Goal: Information Seeking & Learning: Learn about a topic

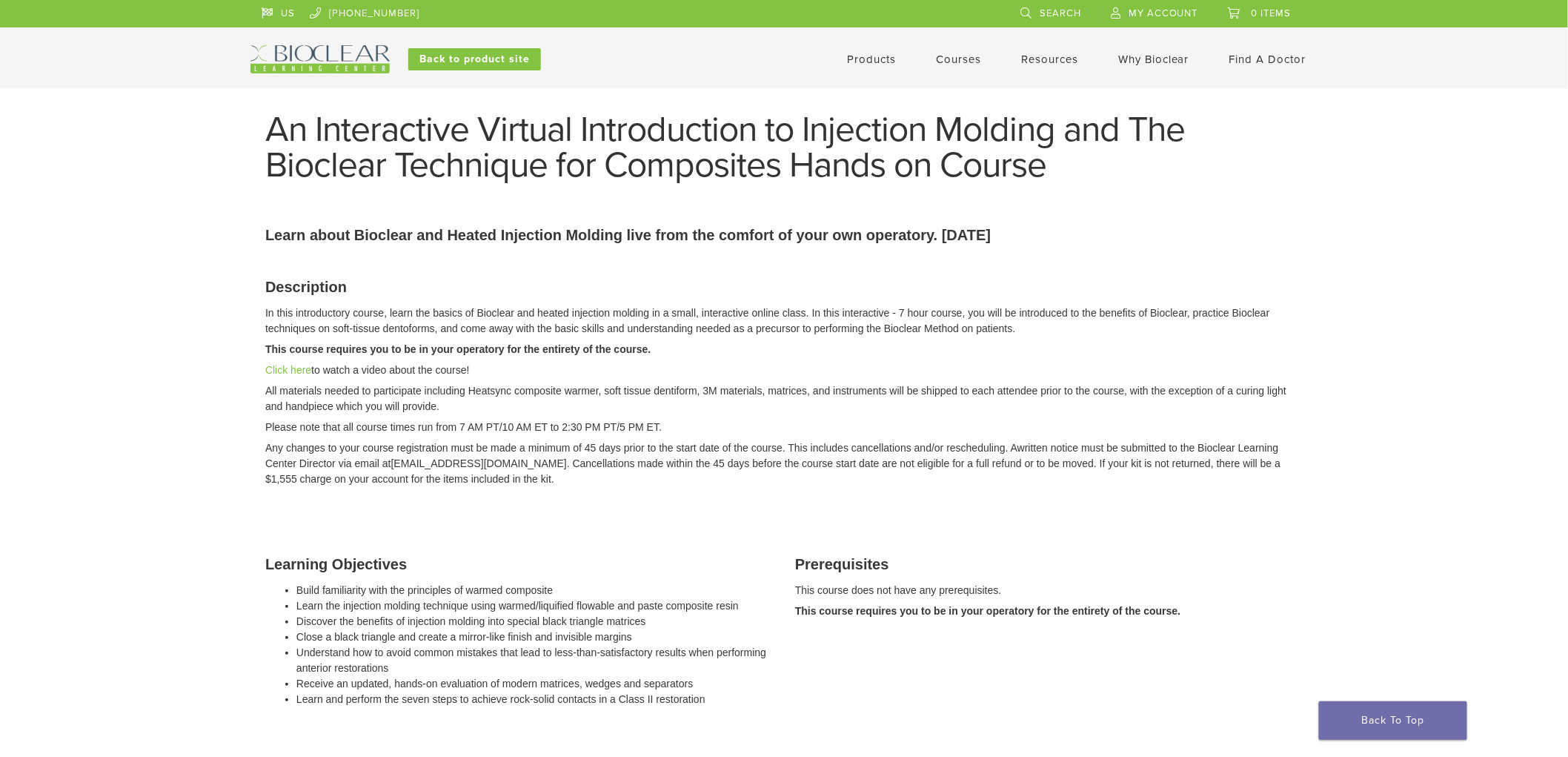
click at [943, 349] on p "This course requires you to be in your operatory for the entirety of the course." at bounding box center [784, 349] width 1037 height 16
click at [957, 56] on link "Courses" at bounding box center [958, 59] width 45 height 13
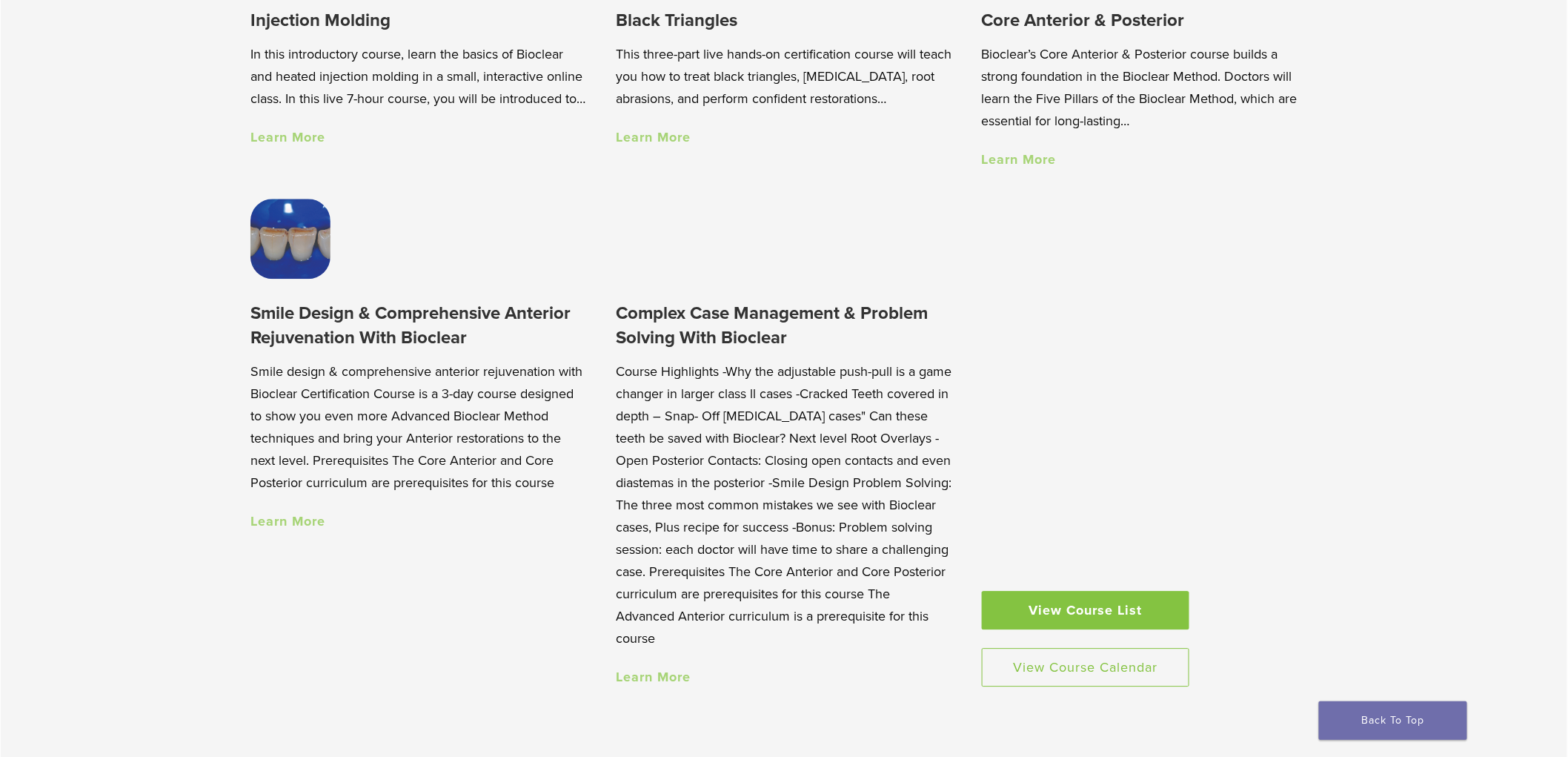
scroll to position [1482, 0]
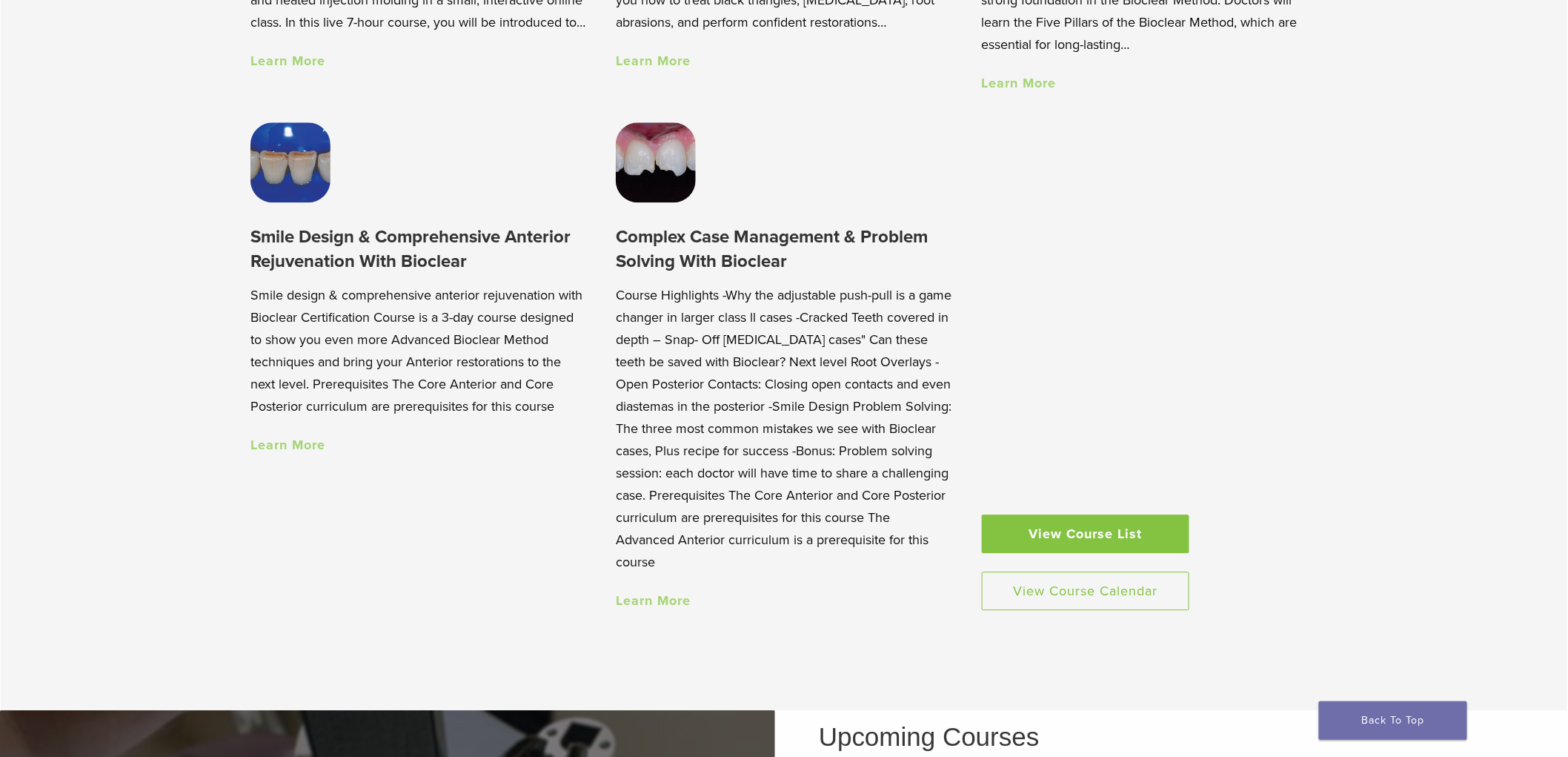
click at [652, 608] on link "Learn More" at bounding box center [652, 600] width 75 height 17
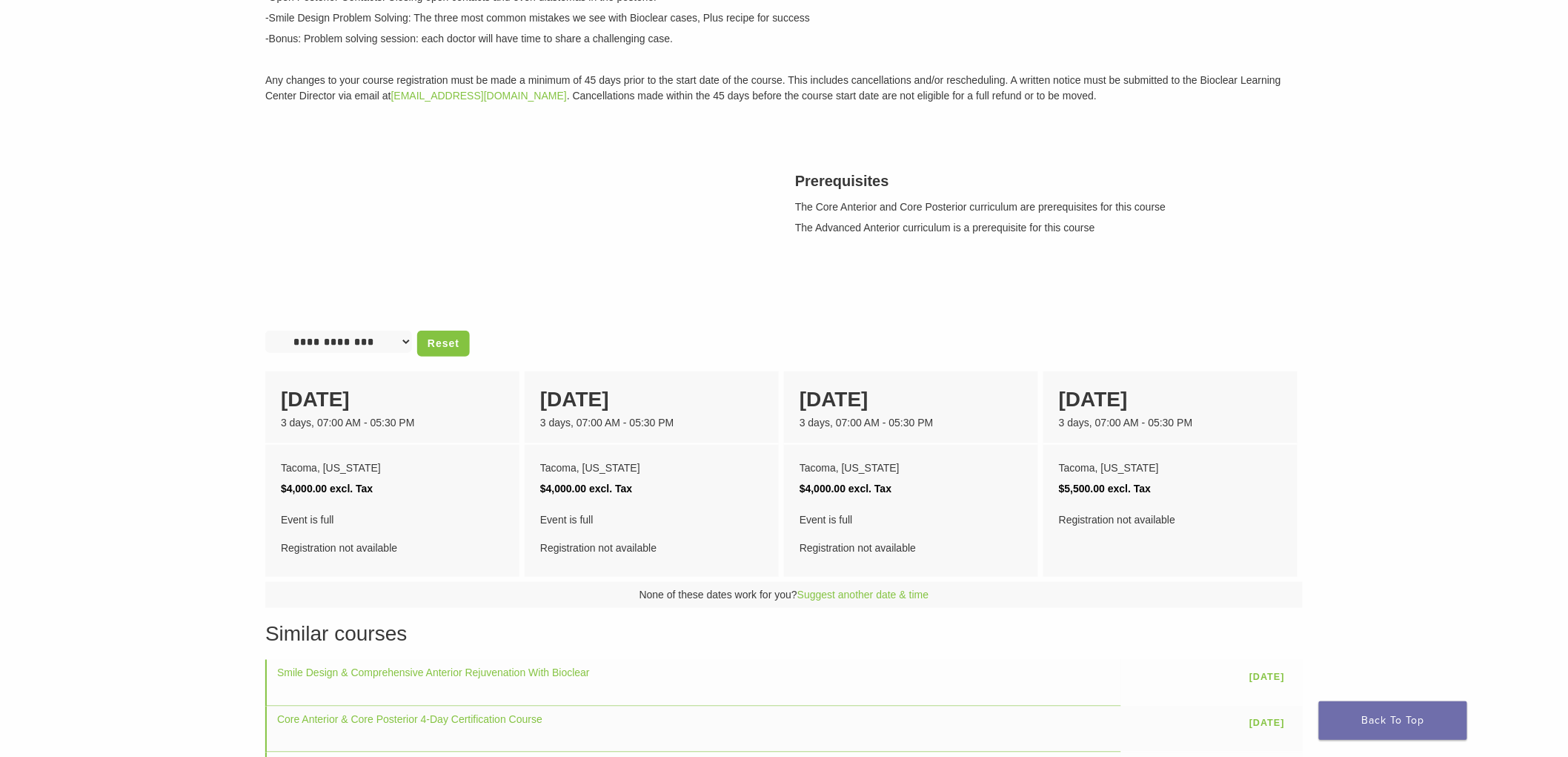
scroll to position [412, 0]
